Goal: Task Accomplishment & Management: Use online tool/utility

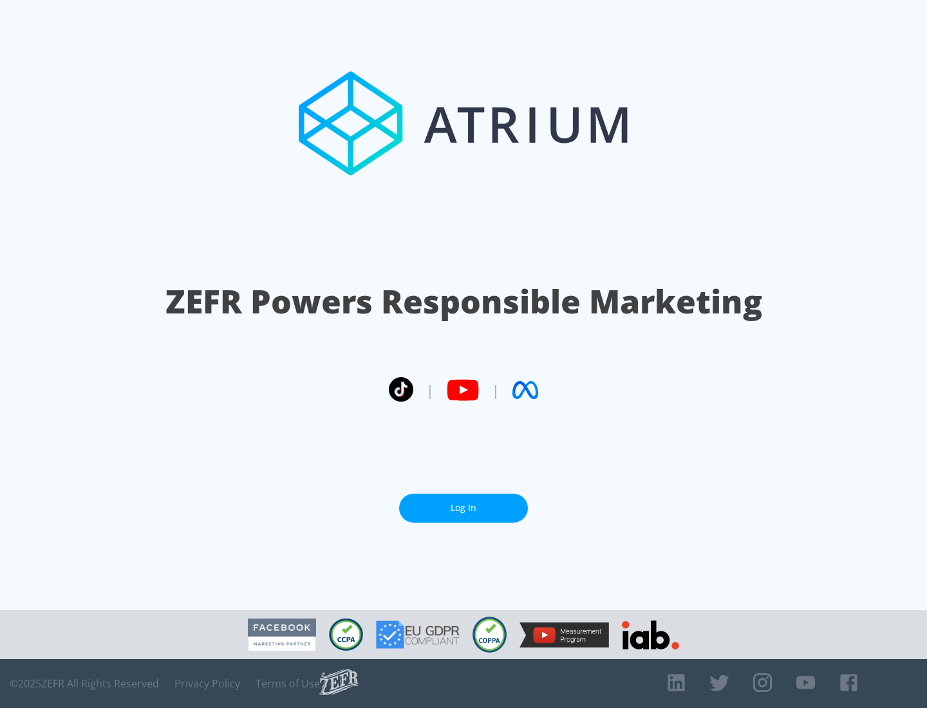
click at [464, 508] on link "Log In" at bounding box center [463, 508] width 129 height 29
